Goal: Check status: Check status

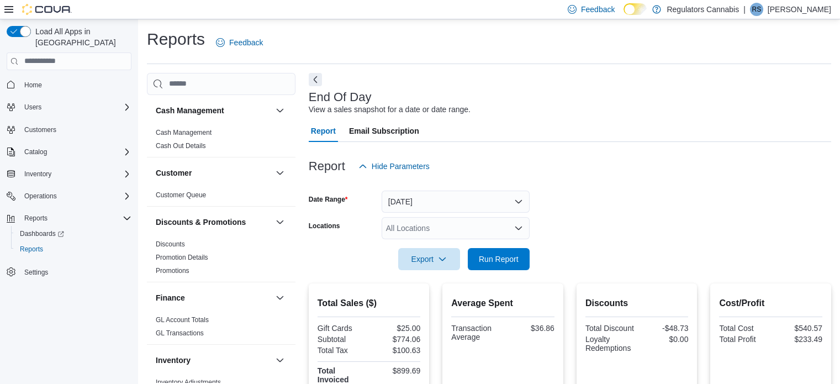
scroll to position [341, 0]
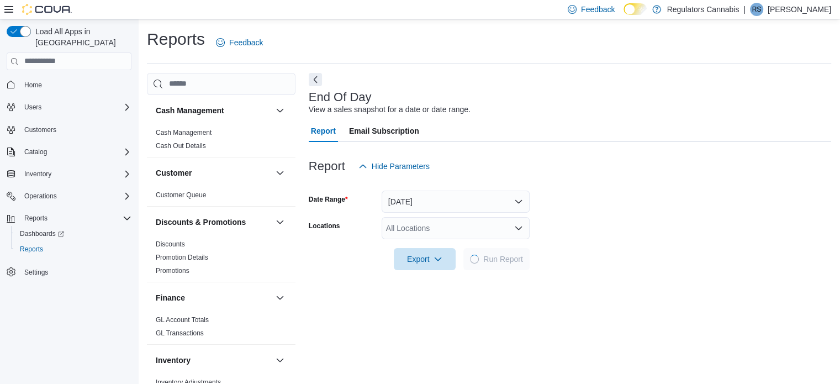
scroll to position [7, 0]
